Goal: Information Seeking & Learning: Learn about a topic

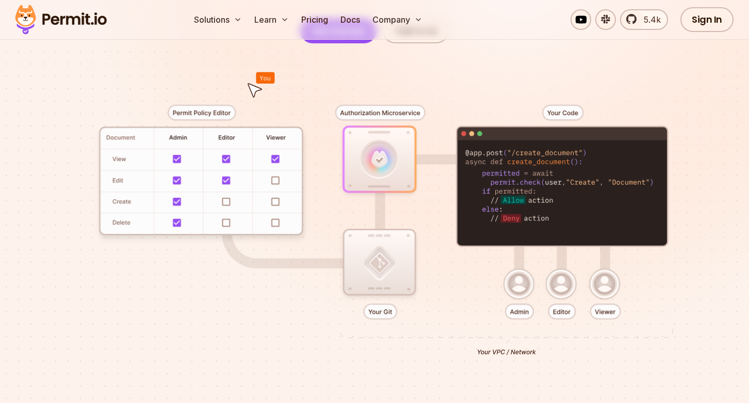
scroll to position [203, 0]
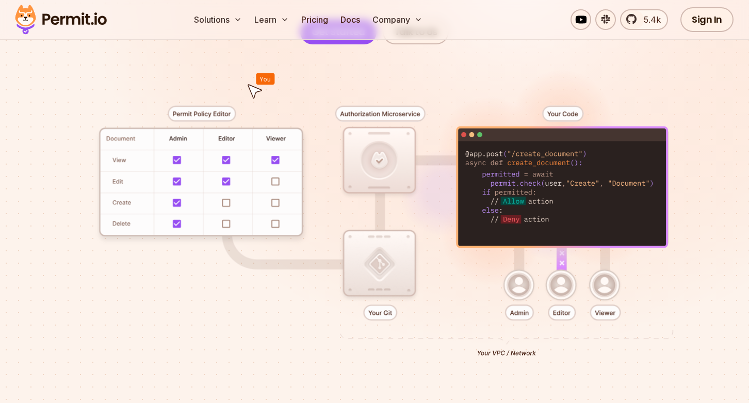
drag, startPoint x: 465, startPoint y: 152, endPoint x: 568, endPoint y: 214, distance: 120.3
click at [568, 216] on div at bounding box center [374, 227] width 699 height 367
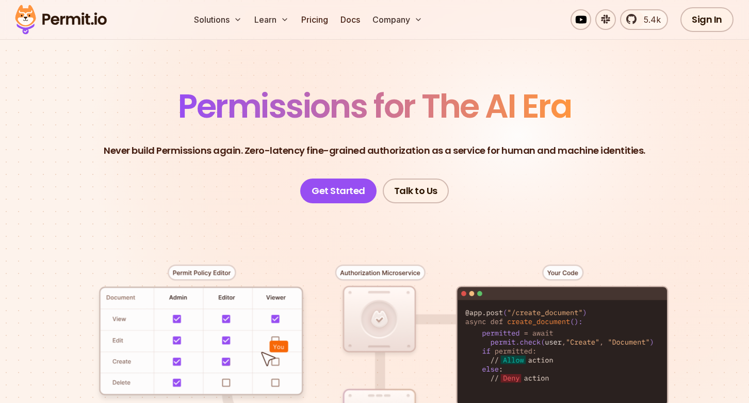
scroll to position [0, 0]
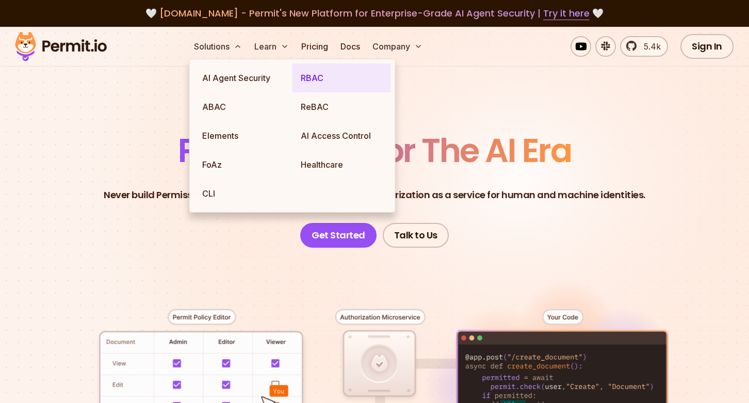
click at [336, 76] on link "RBAC" at bounding box center [341, 77] width 98 height 29
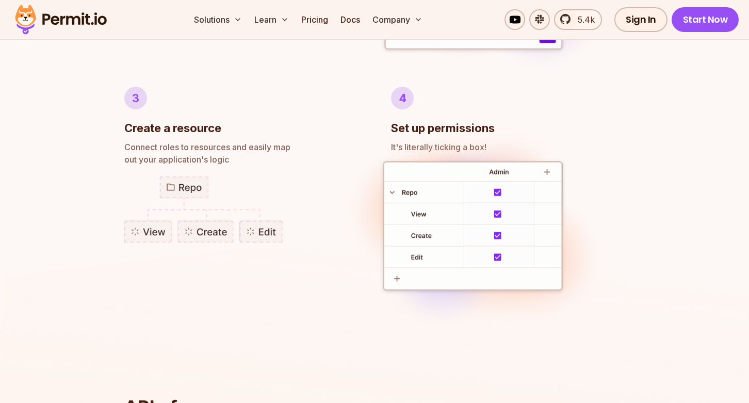
scroll to position [888, 0]
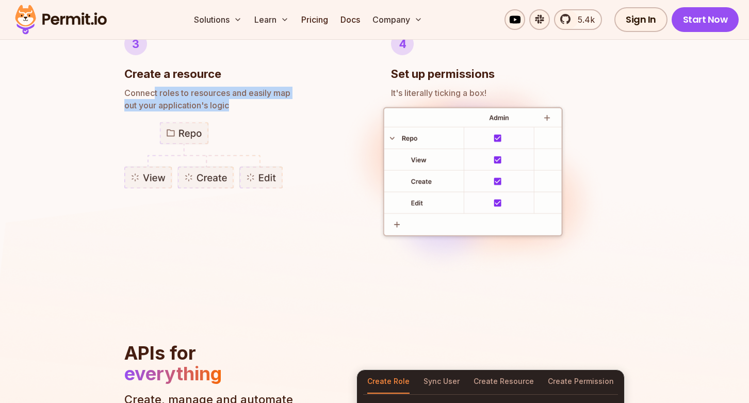
drag, startPoint x: 155, startPoint y: 92, endPoint x: 276, endPoint y: 108, distance: 121.6
click at [276, 108] on p "Connect roles to resources and easily map out your application's logic" at bounding box center [241, 99] width 234 height 25
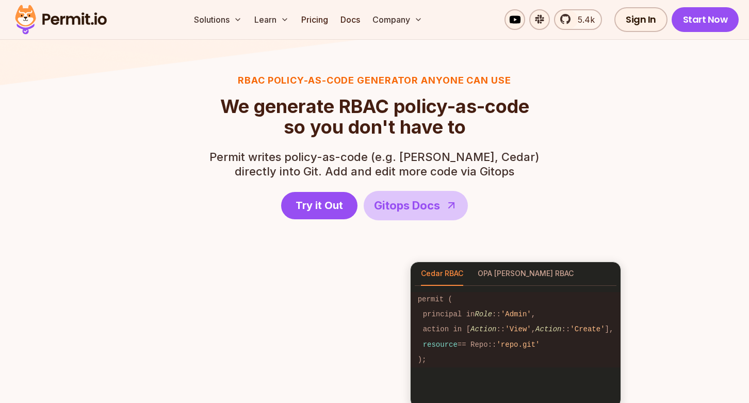
scroll to position [1329, 0]
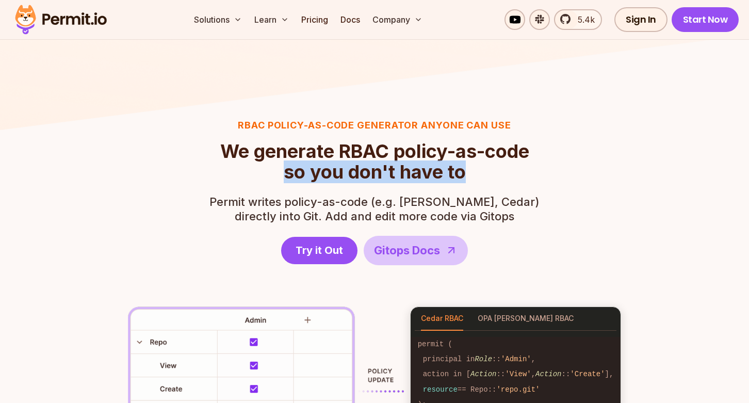
drag, startPoint x: 286, startPoint y: 172, endPoint x: 478, endPoint y: 176, distance: 192.3
click at [478, 176] on h2 "We generate RBAC policy-as-code so you don't have to" at bounding box center [374, 161] width 309 height 41
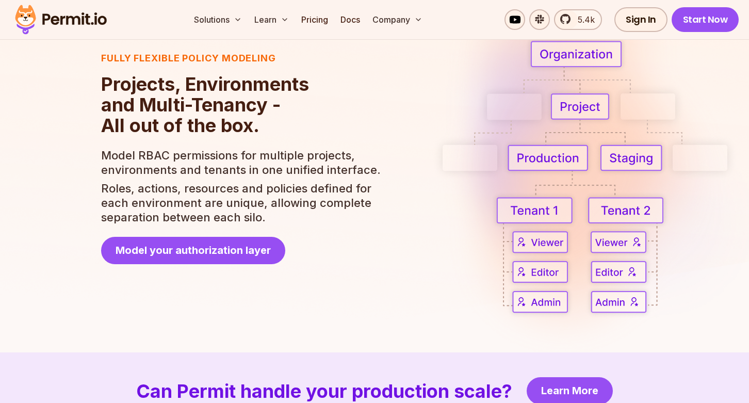
scroll to position [1841, 0]
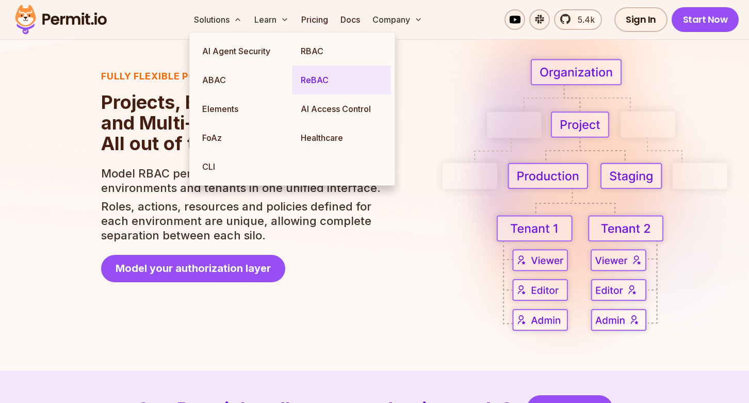
click at [314, 79] on link "ReBAC" at bounding box center [341, 79] width 98 height 29
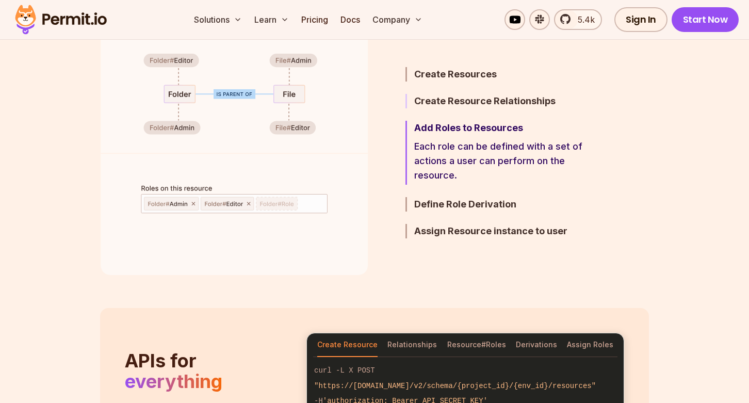
scroll to position [641, 0]
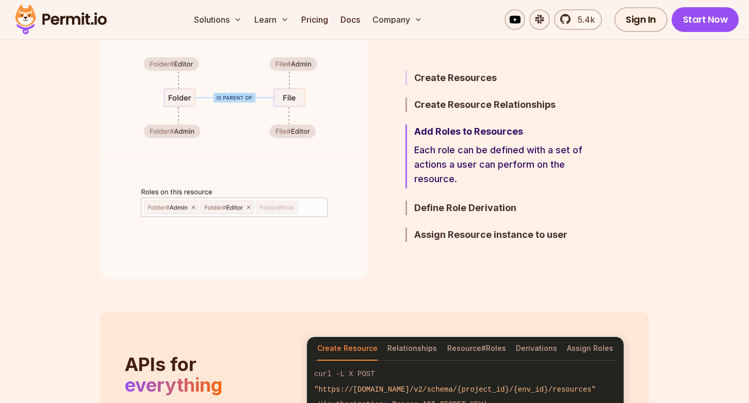
click at [467, 79] on h3 "Create Resources" at bounding box center [504, 78] width 180 height 14
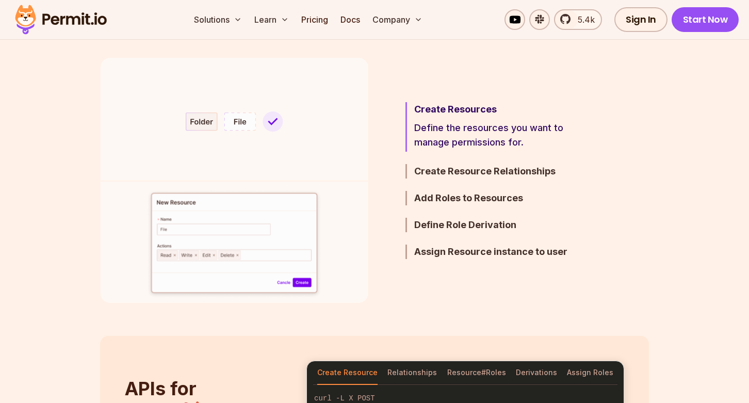
scroll to position [616, 0]
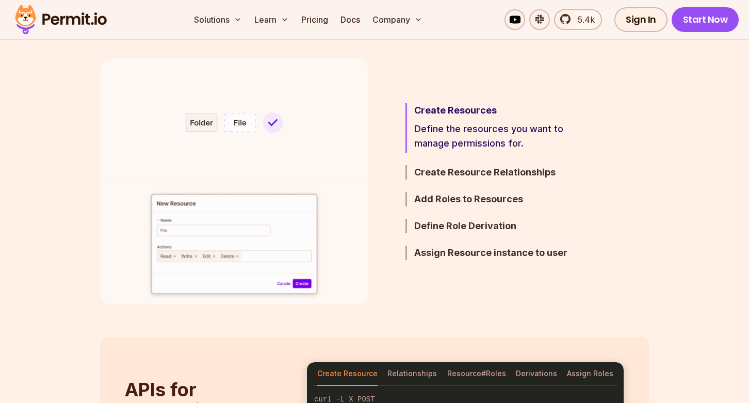
click at [476, 131] on p "Define the resources you want to manage permissions for." at bounding box center [504, 136] width 180 height 29
click at [460, 169] on h3 "Create Resource Relationships" at bounding box center [504, 172] width 180 height 14
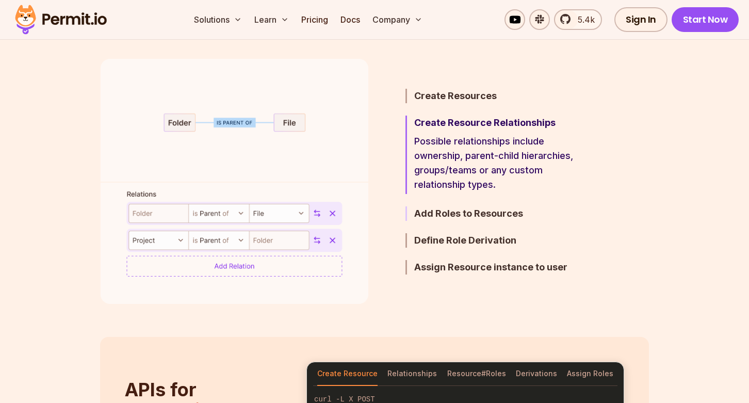
click at [471, 212] on h3 "Add Roles to Resources" at bounding box center [504, 213] width 180 height 14
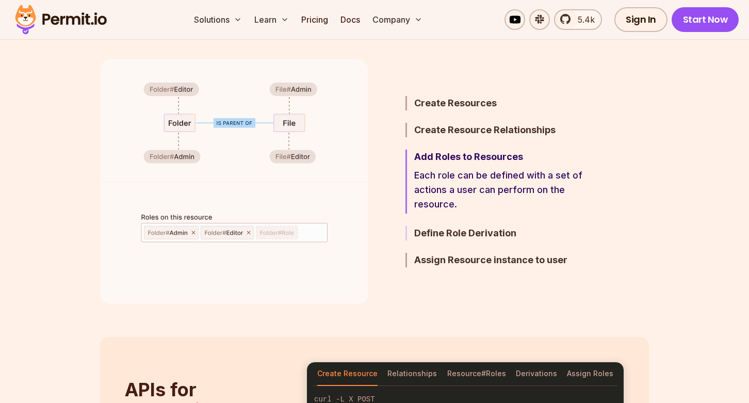
click at [467, 235] on h3 "Define Role Derivation" at bounding box center [504, 233] width 180 height 14
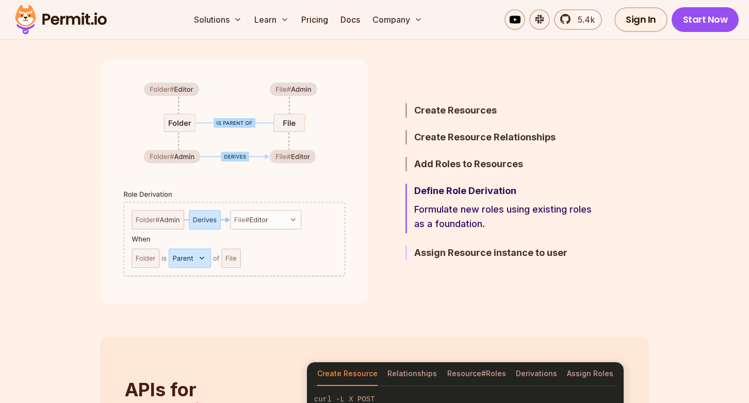
click at [504, 259] on h3 "Assign Resource instance to user" at bounding box center [504, 252] width 180 height 14
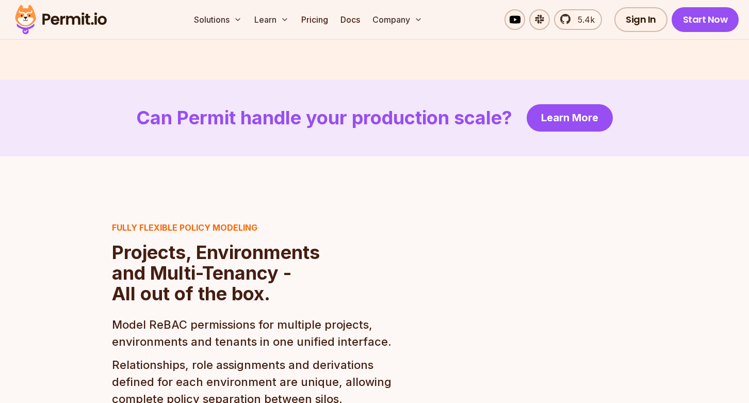
scroll to position [2149, 0]
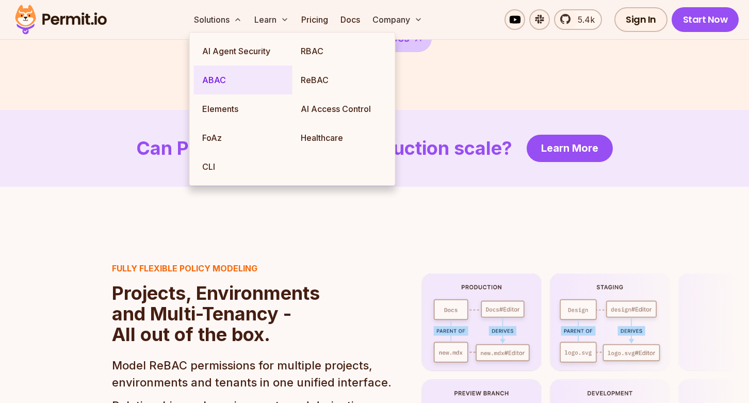
click at [239, 79] on link "ABAC" at bounding box center [243, 79] width 98 height 29
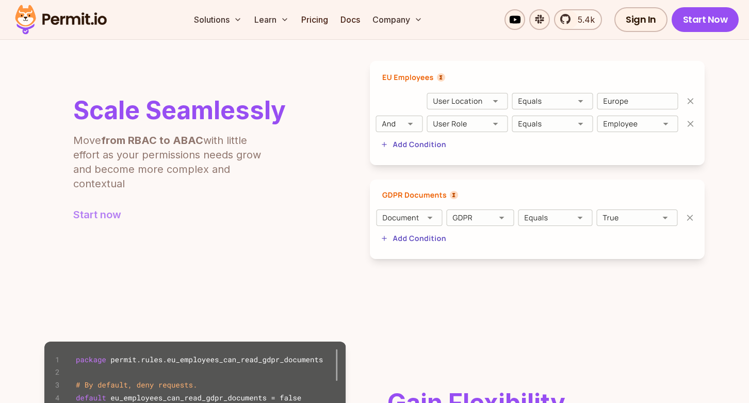
scroll to position [388, 0]
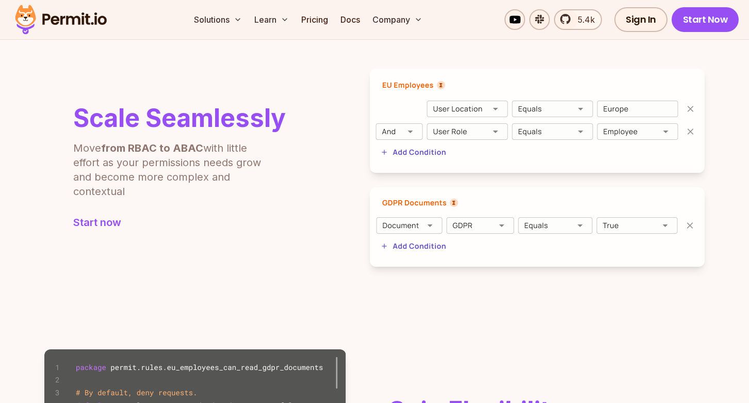
drag, startPoint x: 76, startPoint y: 147, endPoint x: 165, endPoint y: 197, distance: 102.5
click at [165, 197] on p "Move from RBAC to ABAC with little effort as your permissions needs grow and be…" at bounding box center [173, 170] width 201 height 58
click at [175, 148] on b "from RBAC to ABAC" at bounding box center [152, 148] width 102 height 12
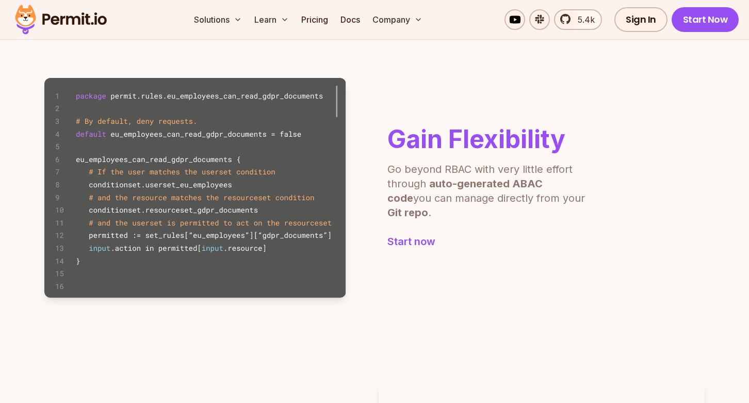
scroll to position [654, 0]
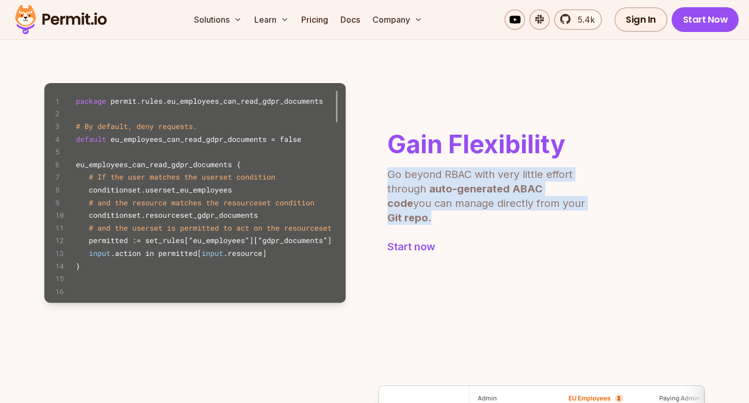
drag, startPoint x: 384, startPoint y: 180, endPoint x: 591, endPoint y: 220, distance: 210.6
click at [591, 221] on div "Gain Flexibility Go beyond RBAC with very little effort through auto-generated …" at bounding box center [374, 193] width 660 height 220
click at [591, 220] on div "Gain Flexibility Go beyond RBAC with very little effort through auto-generated …" at bounding box center [374, 193] width 660 height 220
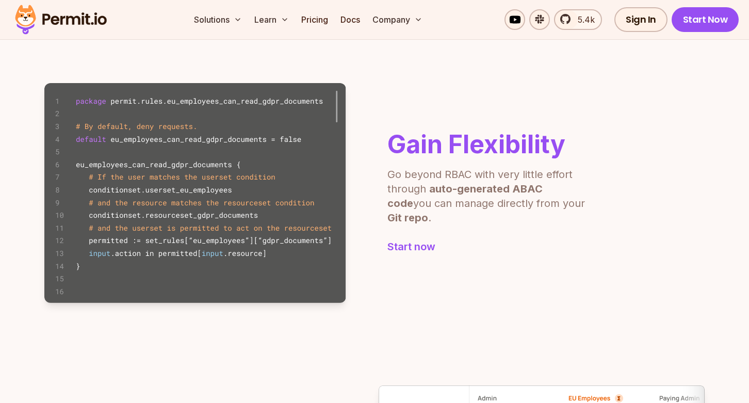
click at [591, 220] on div "Gain Flexibility Go beyond RBAC with very little effort through auto-generated …" at bounding box center [374, 193] width 660 height 220
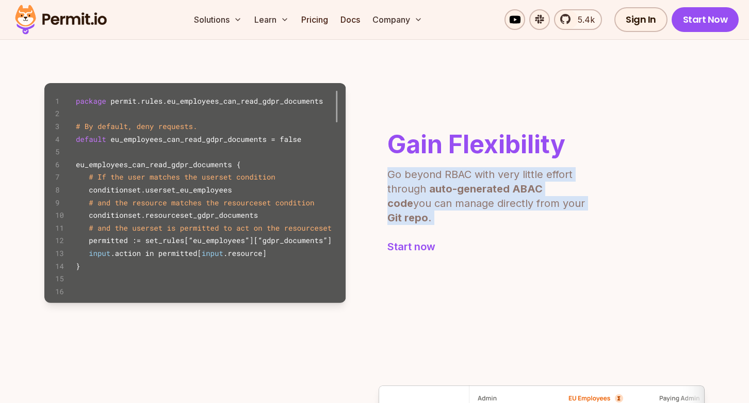
click at [591, 220] on div "Gain Flexibility Go beyond RBAC with very little effort through auto-generated …" at bounding box center [374, 193] width 660 height 220
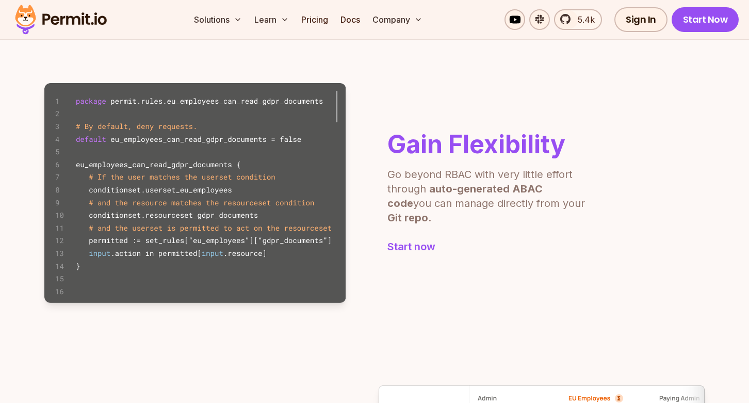
click at [591, 220] on div "Gain Flexibility Go beyond RBAC with very little effort through auto-generated …" at bounding box center [374, 193] width 660 height 220
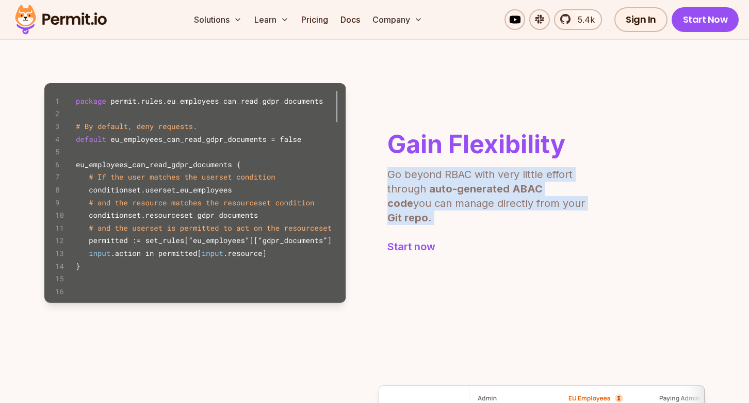
click at [591, 220] on div "Gain Flexibility Go beyond RBAC with very little effort through auto-generated …" at bounding box center [374, 193] width 660 height 220
click at [592, 220] on div "Gain Flexibility Go beyond RBAC with very little effort through auto-generated …" at bounding box center [374, 193] width 660 height 220
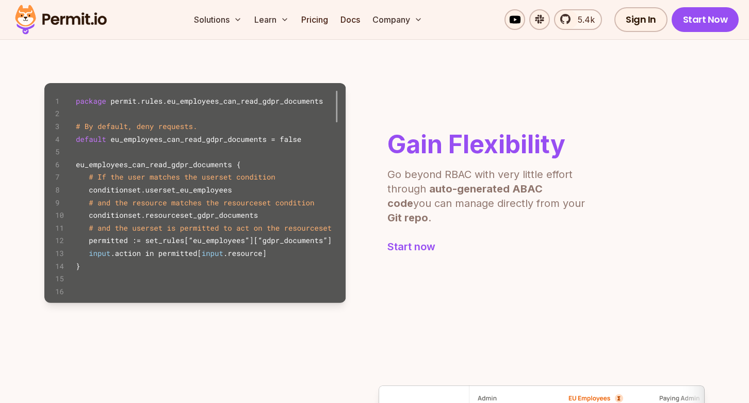
click at [592, 220] on div "Gain Flexibility Go beyond RBAC with very little effort through auto-generated …" at bounding box center [374, 193] width 660 height 220
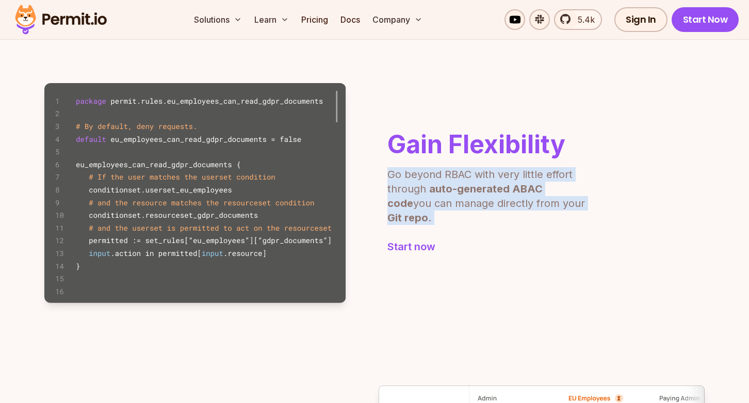
click at [592, 220] on div "Gain Flexibility Go beyond RBAC with very little effort through auto-generated …" at bounding box center [374, 193] width 660 height 220
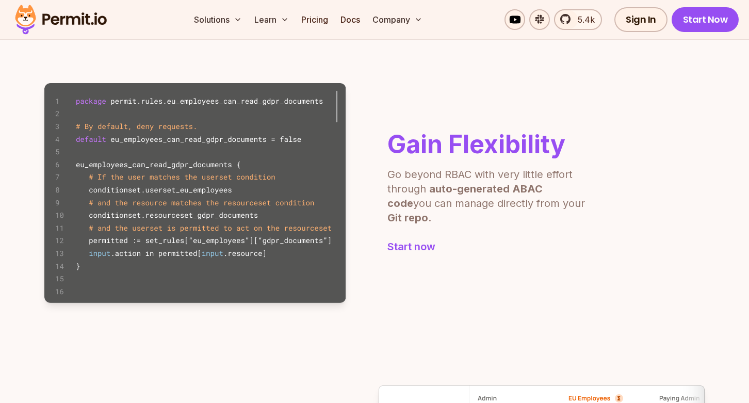
click at [592, 220] on div "Gain Flexibility Go beyond RBAC with very little effort through auto-generated …" at bounding box center [374, 193] width 660 height 220
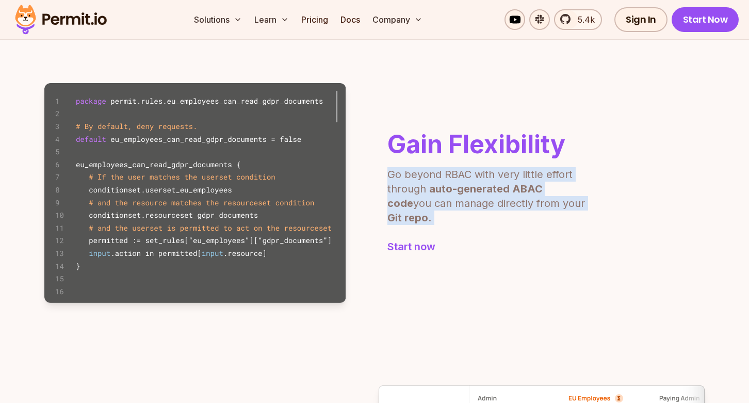
click at [592, 220] on div "Gain Flexibility Go beyond RBAC with very little effort through auto-generated …" at bounding box center [374, 193] width 660 height 220
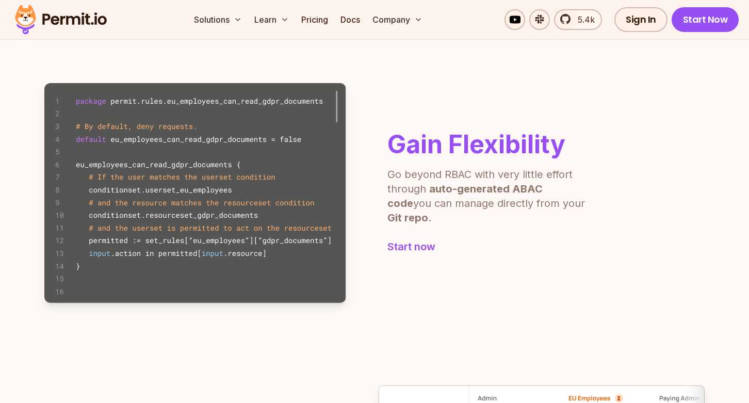
click at [592, 220] on div "Gain Flexibility Go beyond RBAC with very little effort through auto-generated …" at bounding box center [374, 193] width 660 height 220
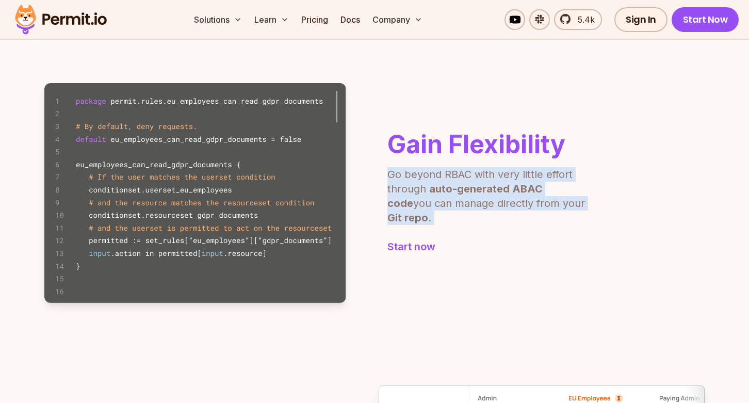
click at [592, 220] on div "Gain Flexibility Go beyond RBAC with very little effort through auto-generated …" at bounding box center [374, 193] width 660 height 220
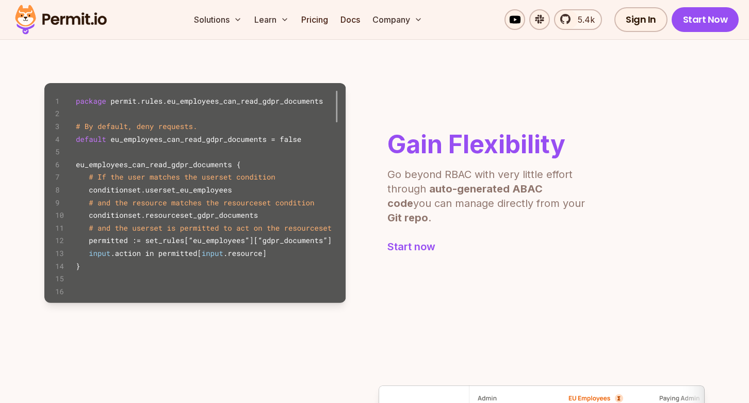
click at [592, 220] on div "Gain Flexibility Go beyond RBAC with very little effort through auto-generated …" at bounding box center [374, 193] width 660 height 220
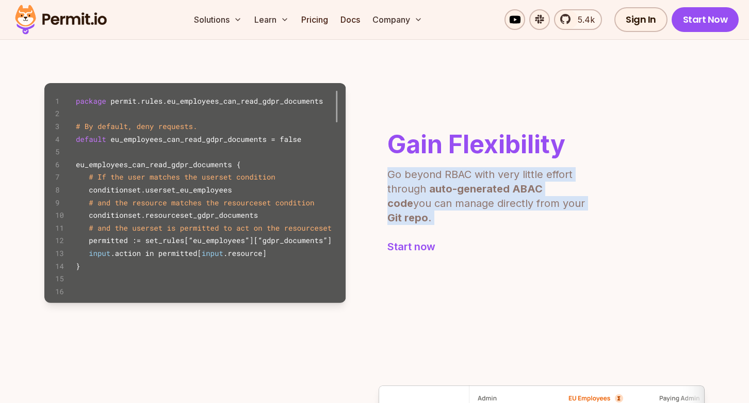
click at [592, 220] on div "Gain Flexibility Go beyond RBAC with very little effort through auto-generated …" at bounding box center [374, 193] width 660 height 220
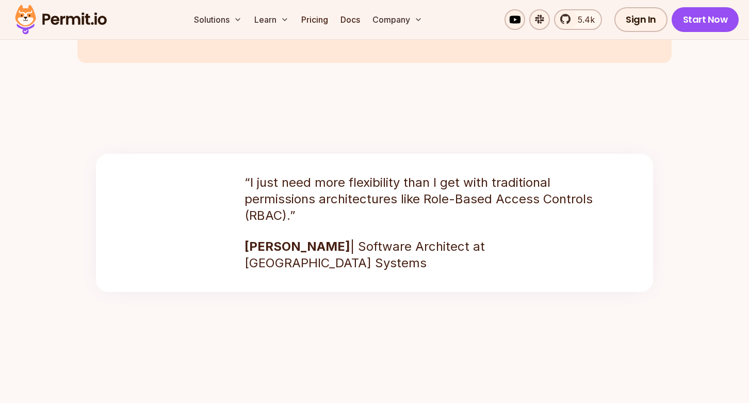
scroll to position [1369, 0]
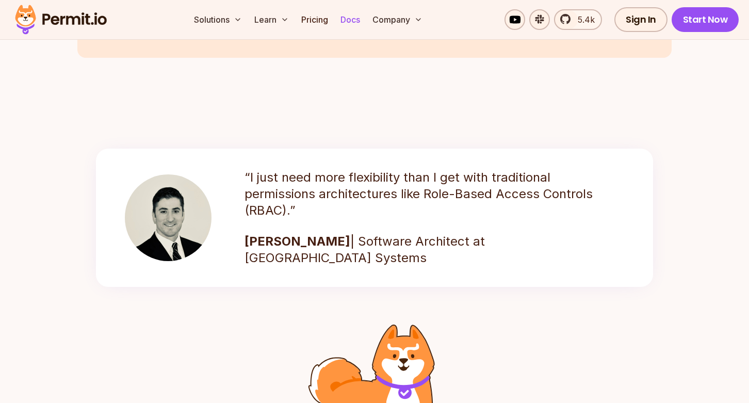
click at [357, 20] on link "Docs" at bounding box center [350, 19] width 28 height 21
